Goal: Communication & Community: Participate in discussion

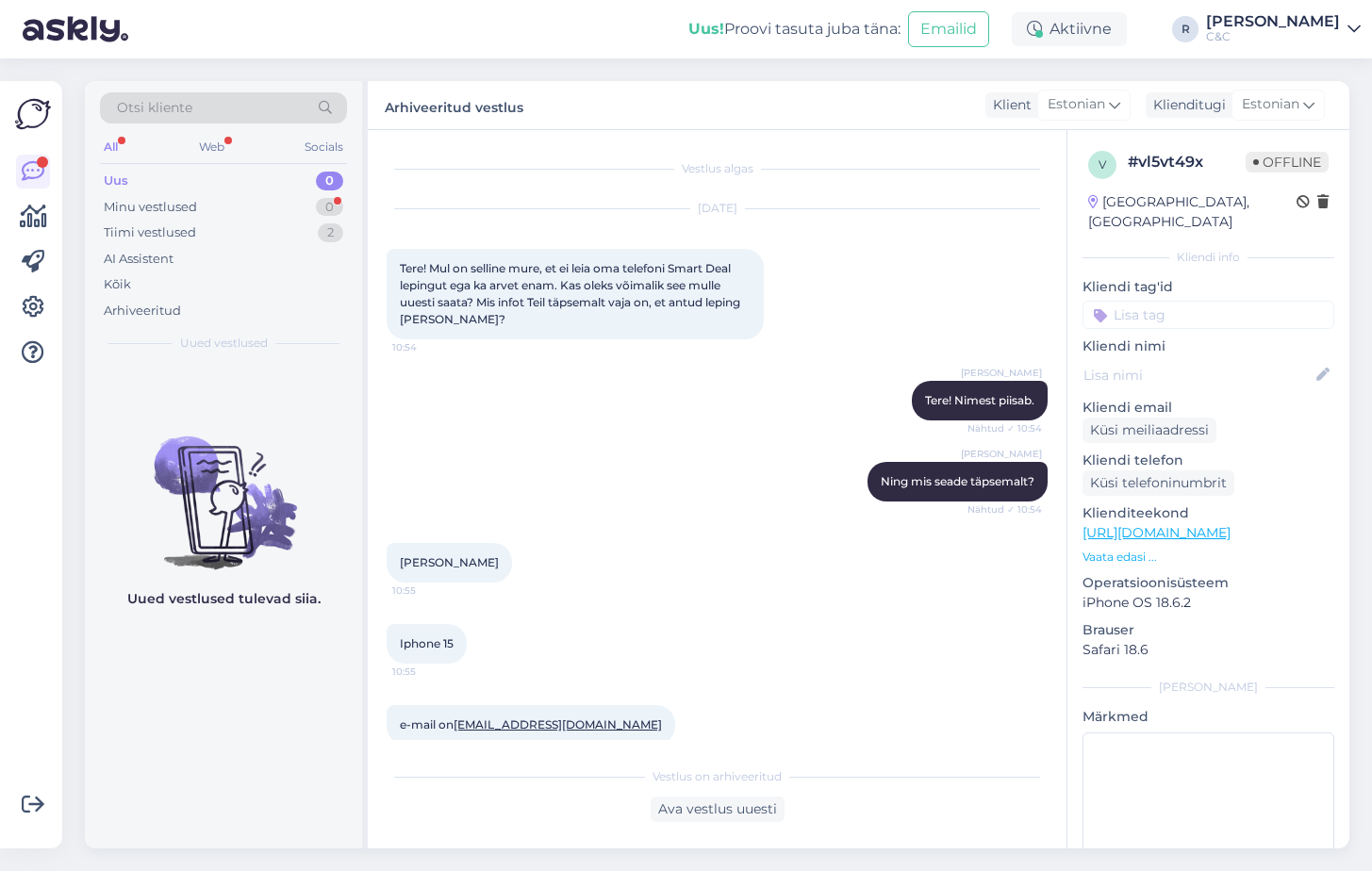
scroll to position [942, 0]
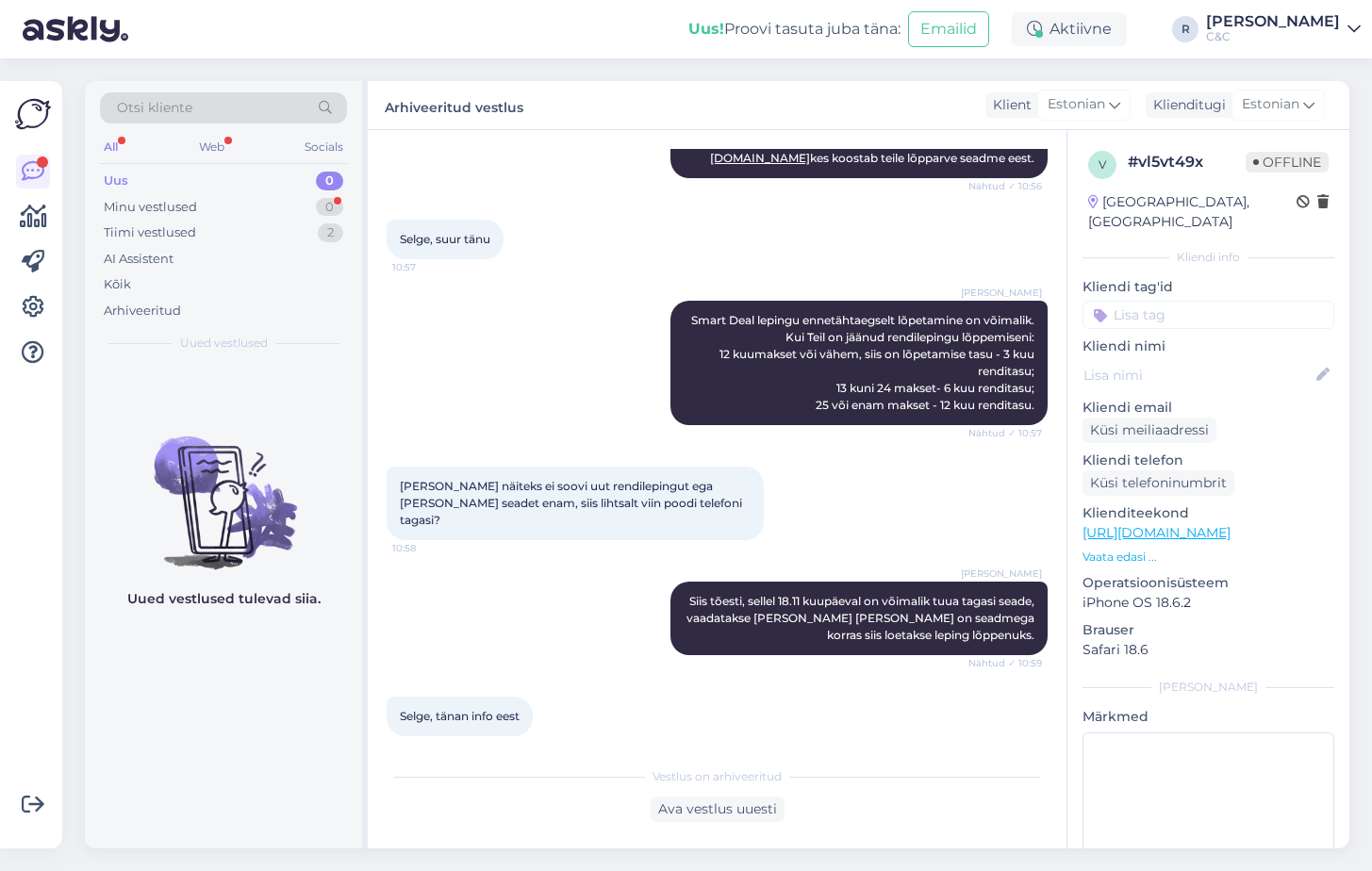
click at [468, 66] on div "Otsi kliente All Web Socials Uus 0 Minu vestlused 0 Tiimi vestlused 2 AI Assist…" at bounding box center [723, 465] width 1298 height 813
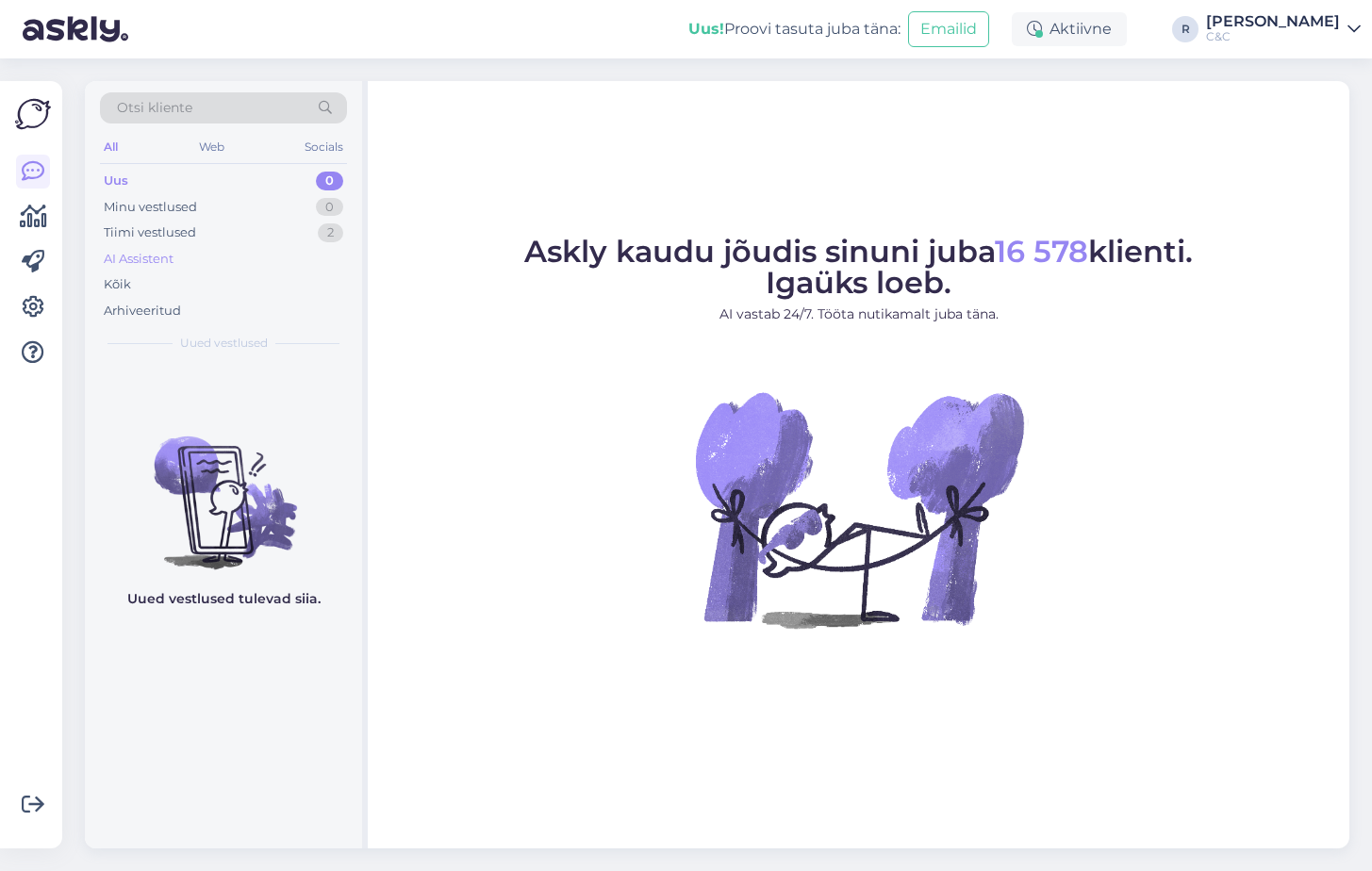
click at [238, 251] on div "AI Assistent" at bounding box center [223, 259] width 247 height 26
click at [248, 234] on div "Tiimi vestlused 2" at bounding box center [223, 232] width 247 height 26
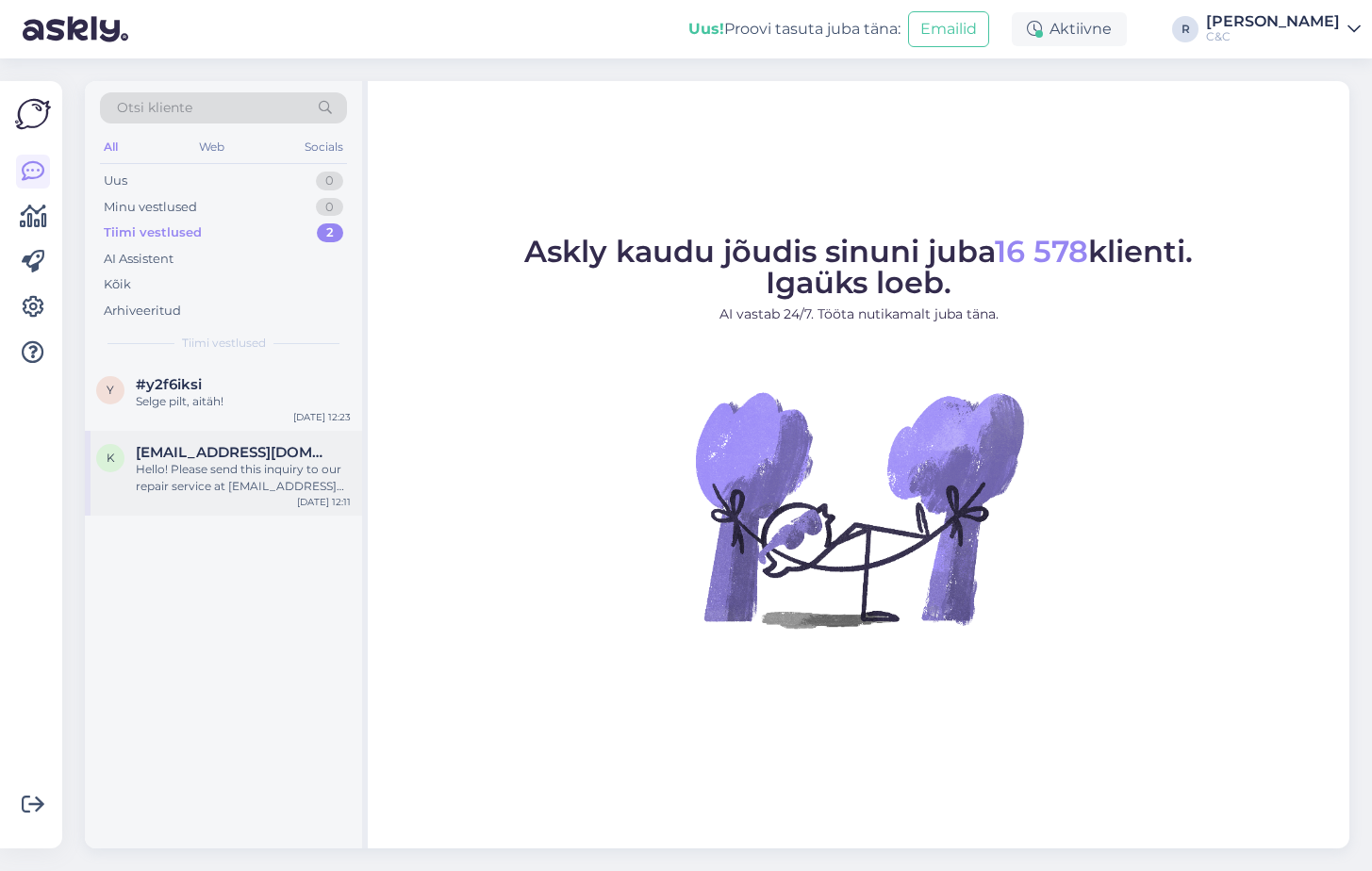
click at [218, 456] on span "[EMAIL_ADDRESS][DOMAIN_NAME]" at bounding box center [234, 452] width 196 height 16
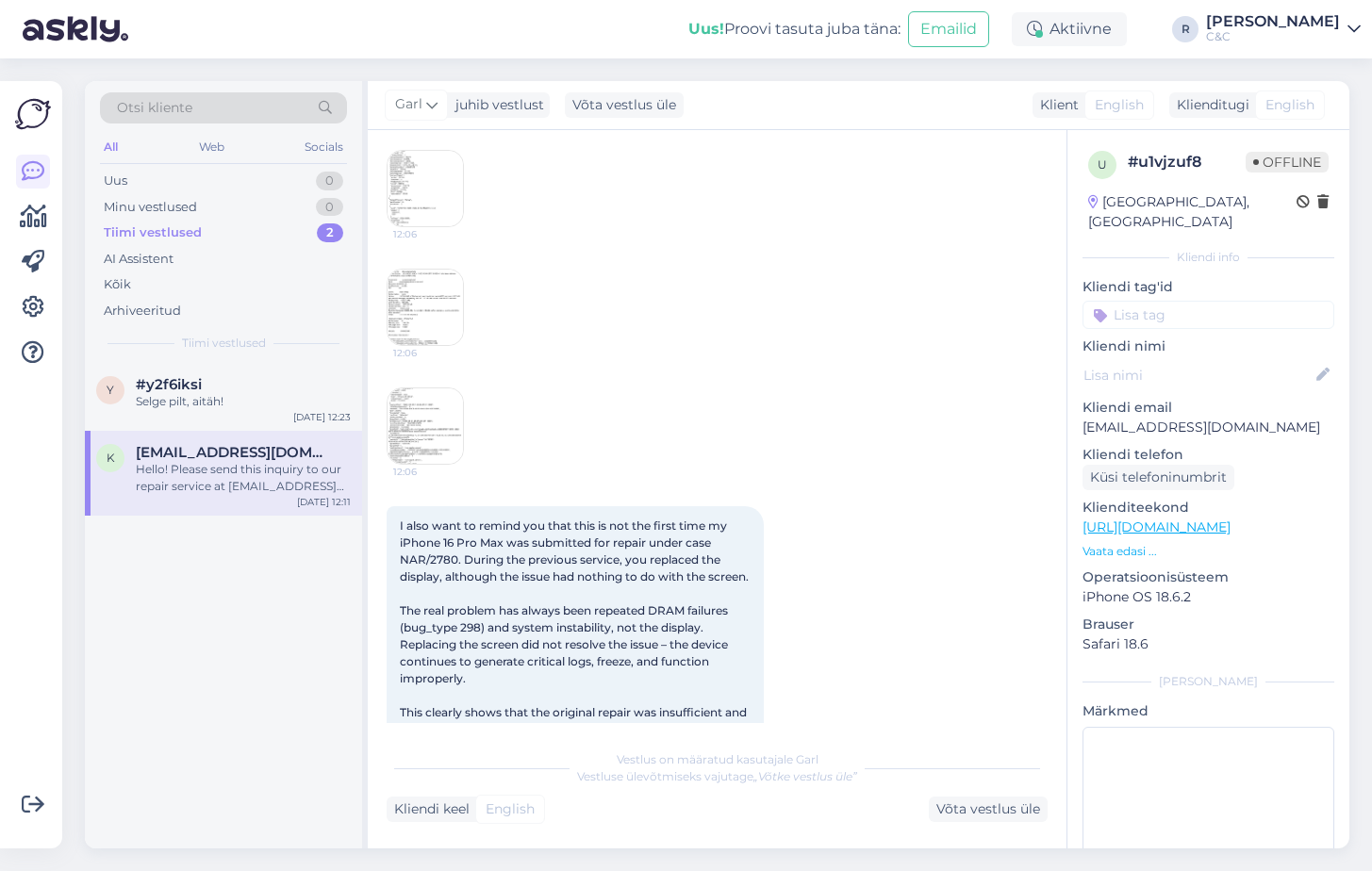
scroll to position [3483, 0]
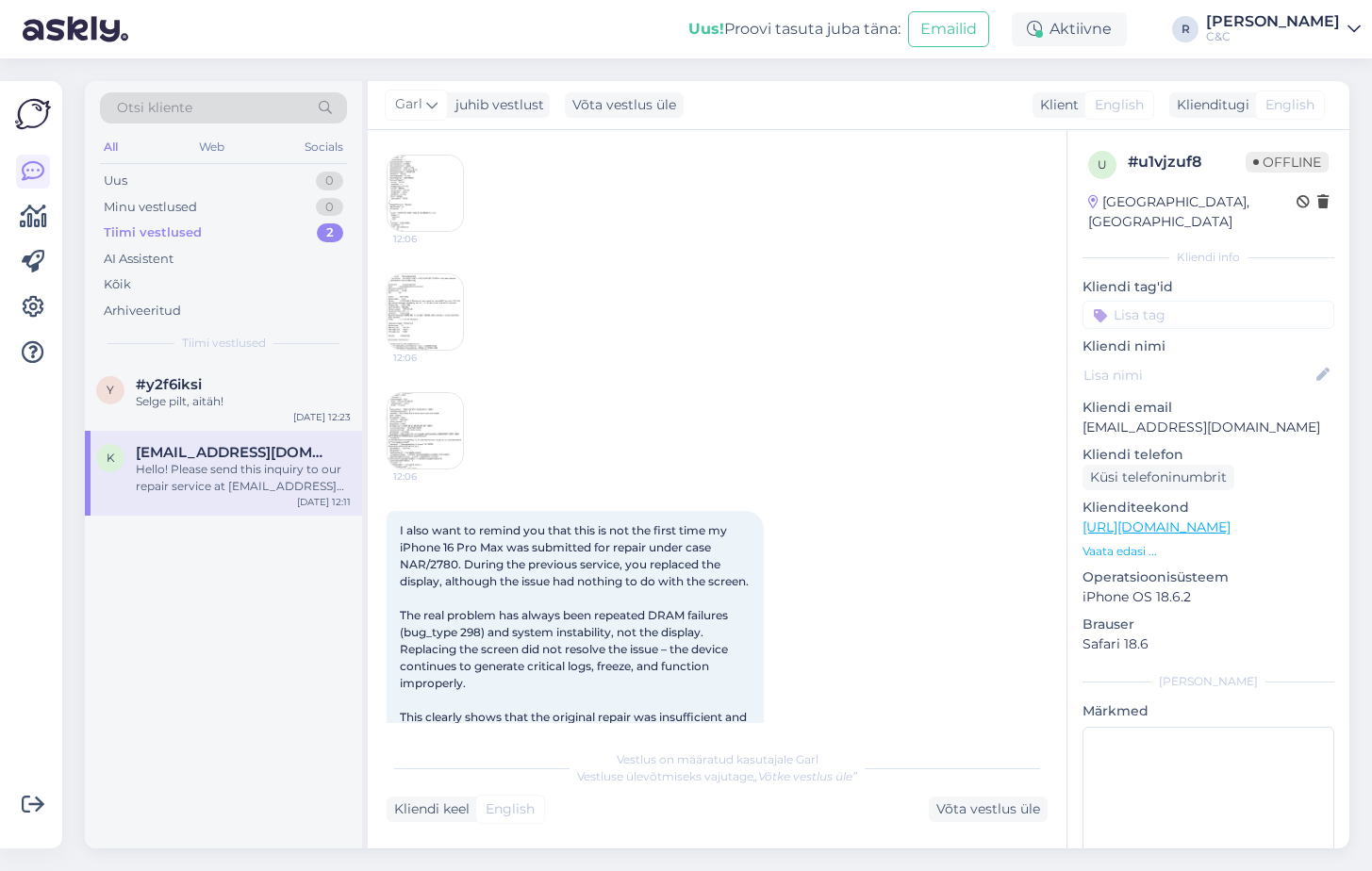
click at [430, 460] on img at bounding box center [425, 431] width 76 height 76
click at [447, 317] on img at bounding box center [425, 312] width 76 height 76
click at [418, 341] on img at bounding box center [425, 312] width 76 height 76
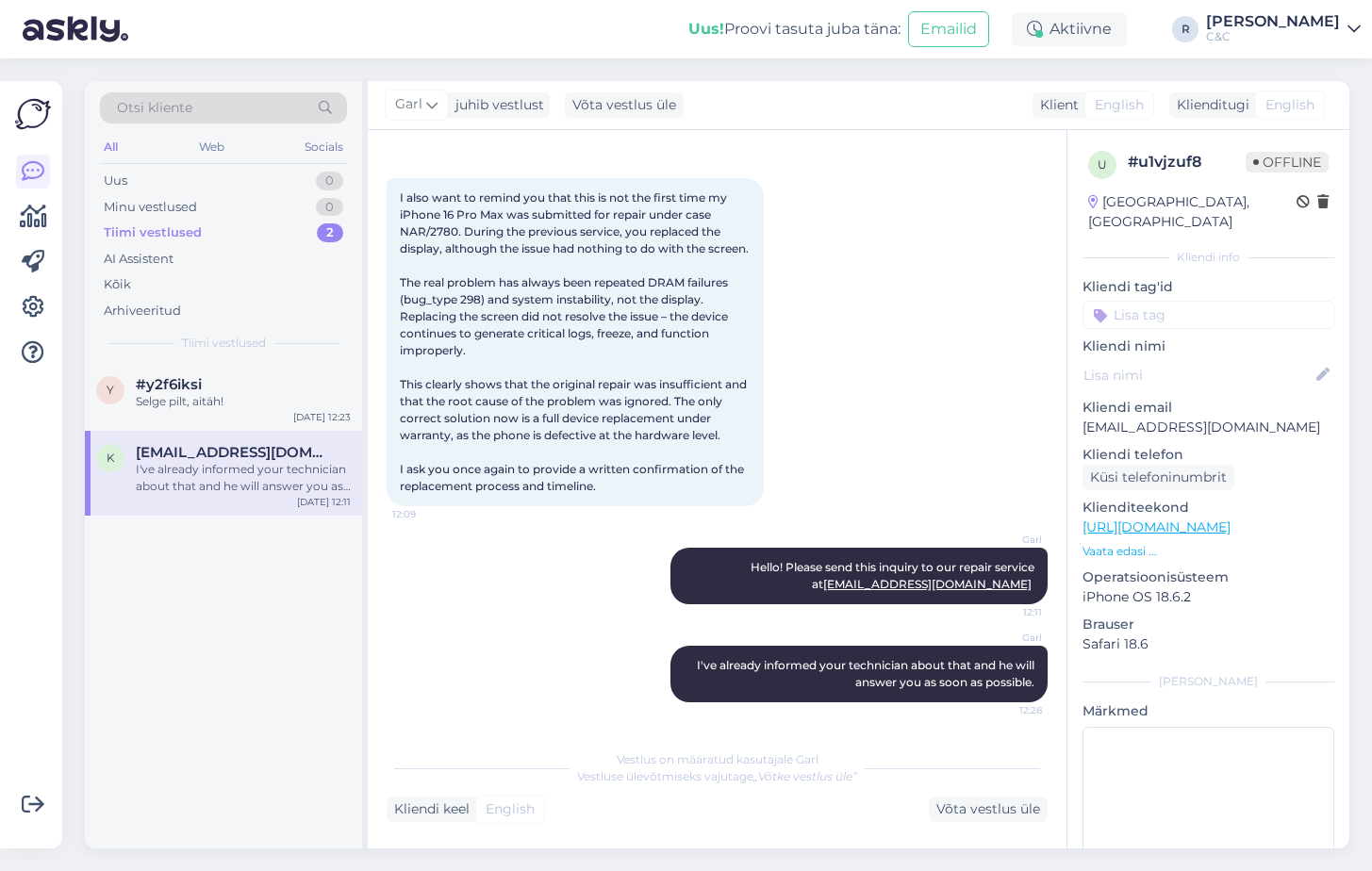
click at [504, 207] on div "I also want to remind you that this is not the first time my iPhone 16 Pro Max …" at bounding box center [574, 342] width 377 height 328
click at [269, 211] on div "Minu vestlused 0" at bounding box center [223, 207] width 247 height 26
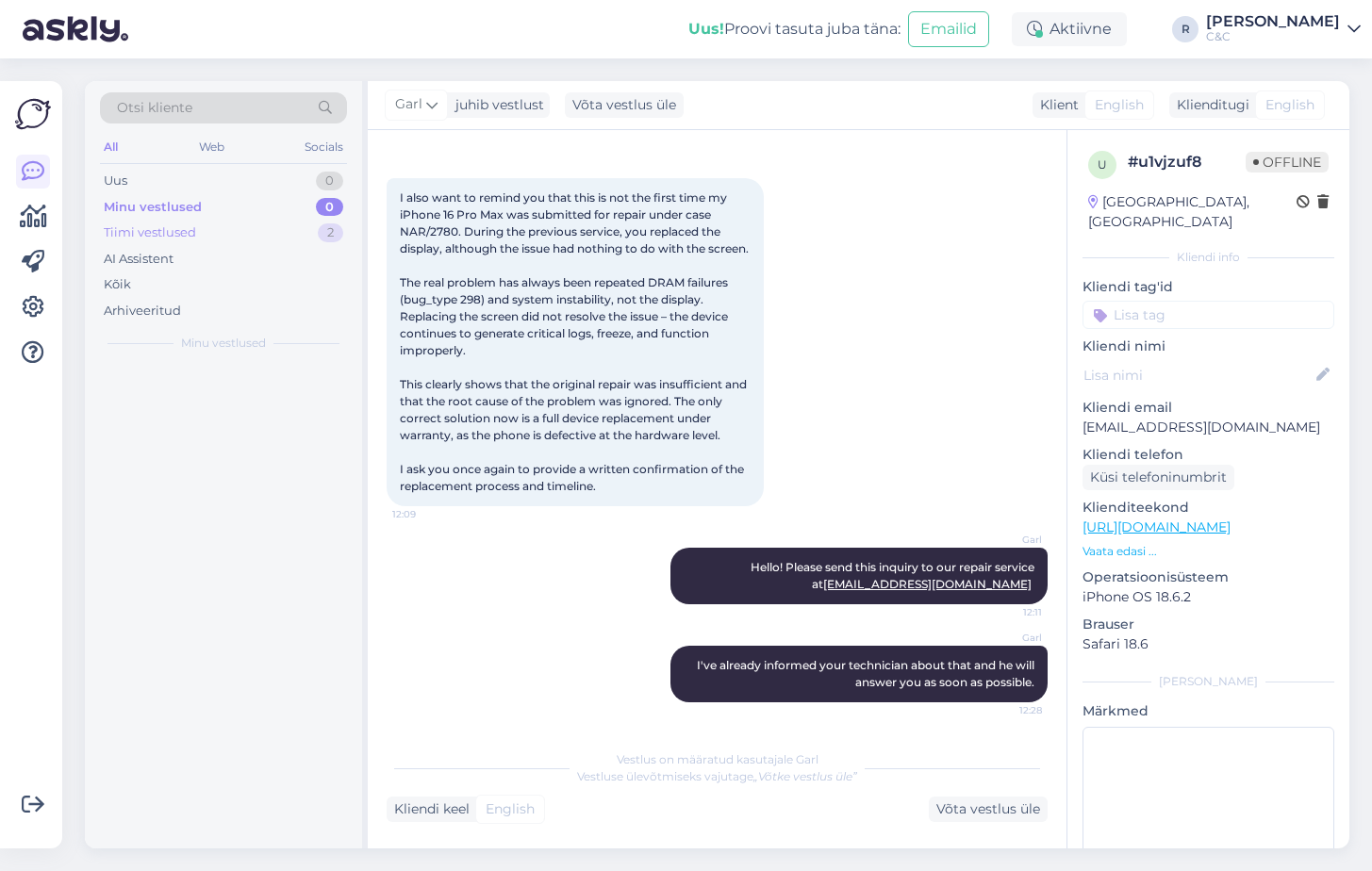
click at [263, 229] on div "Tiimi vestlused 2" at bounding box center [223, 232] width 247 height 26
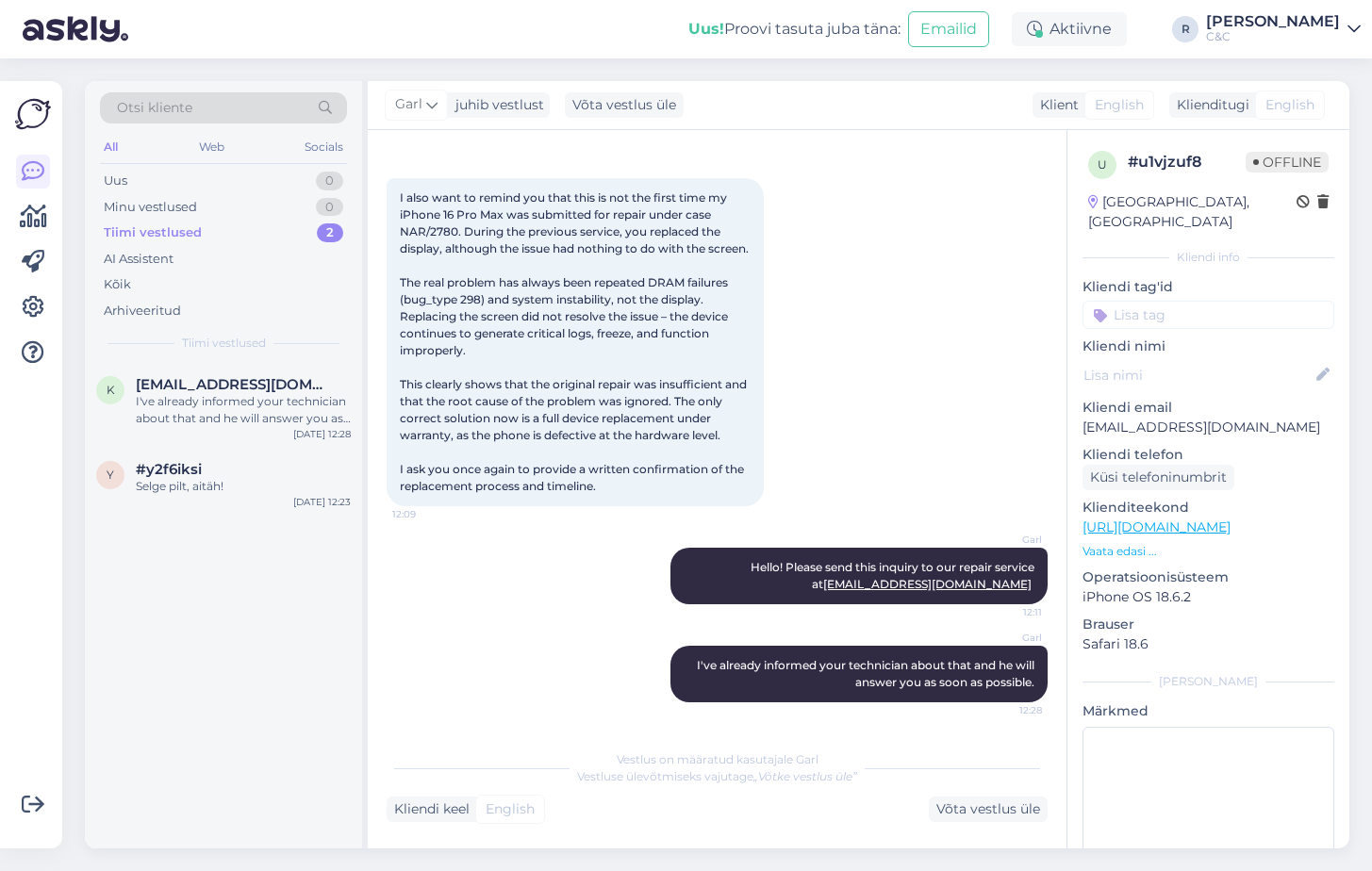
click at [295, 30] on div "Uus! Proovi tasuta [PERSON_NAME]: Emailid Aktiivne R [PERSON_NAME] C&C" at bounding box center [686, 29] width 1372 height 58
